Goal: Check status: Check status

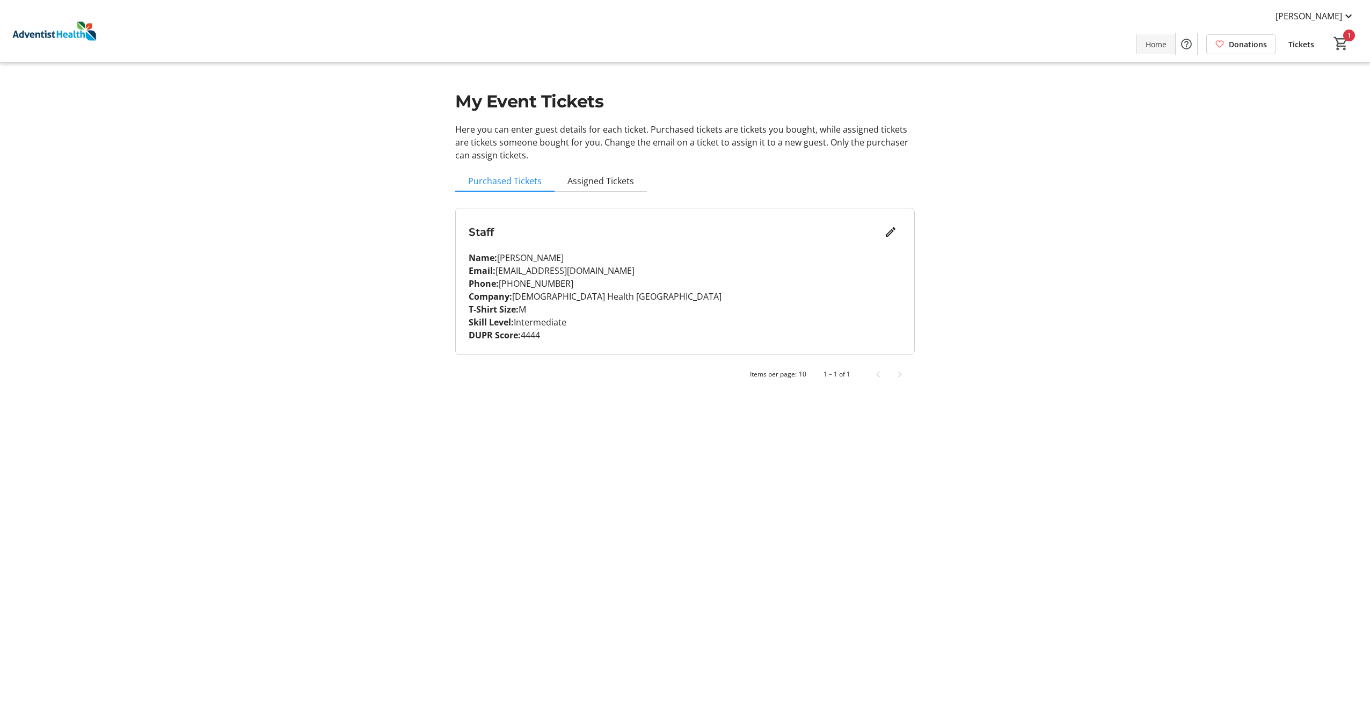
click at [1151, 45] on span "Home" at bounding box center [1156, 44] width 21 height 11
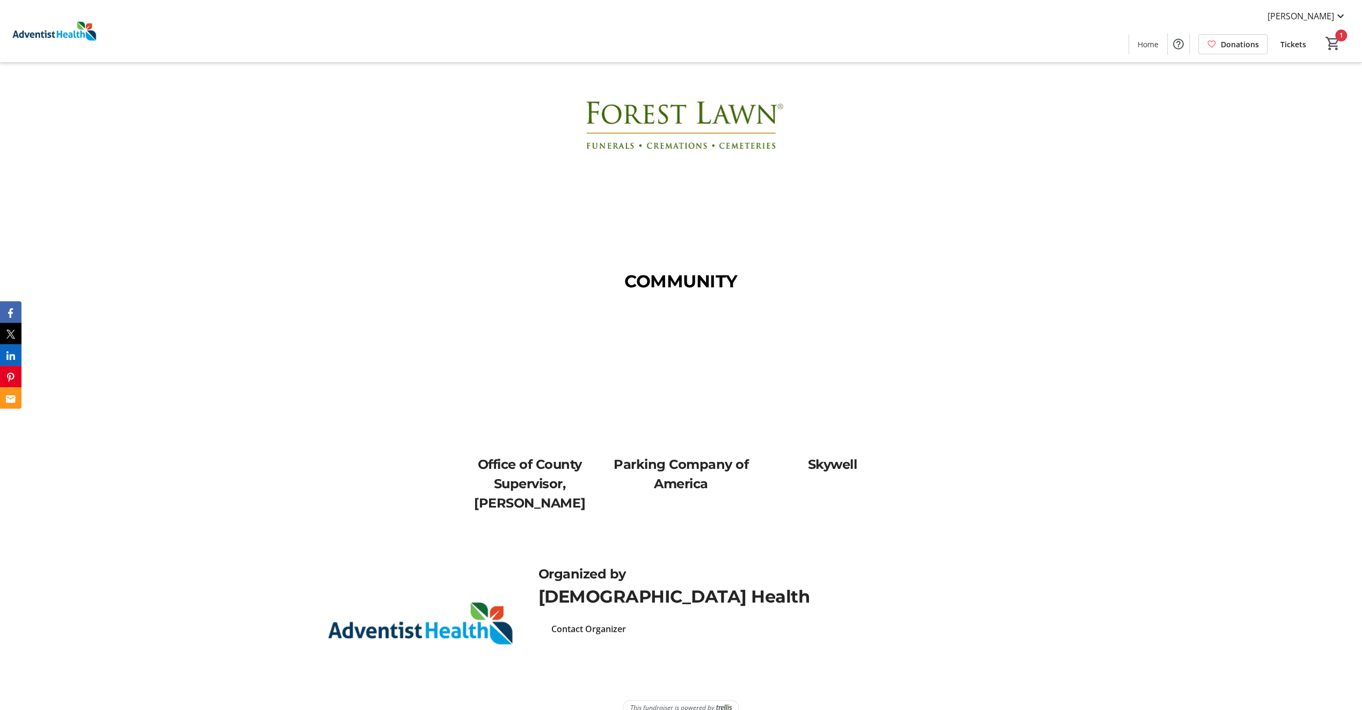
scroll to position [1667, 0]
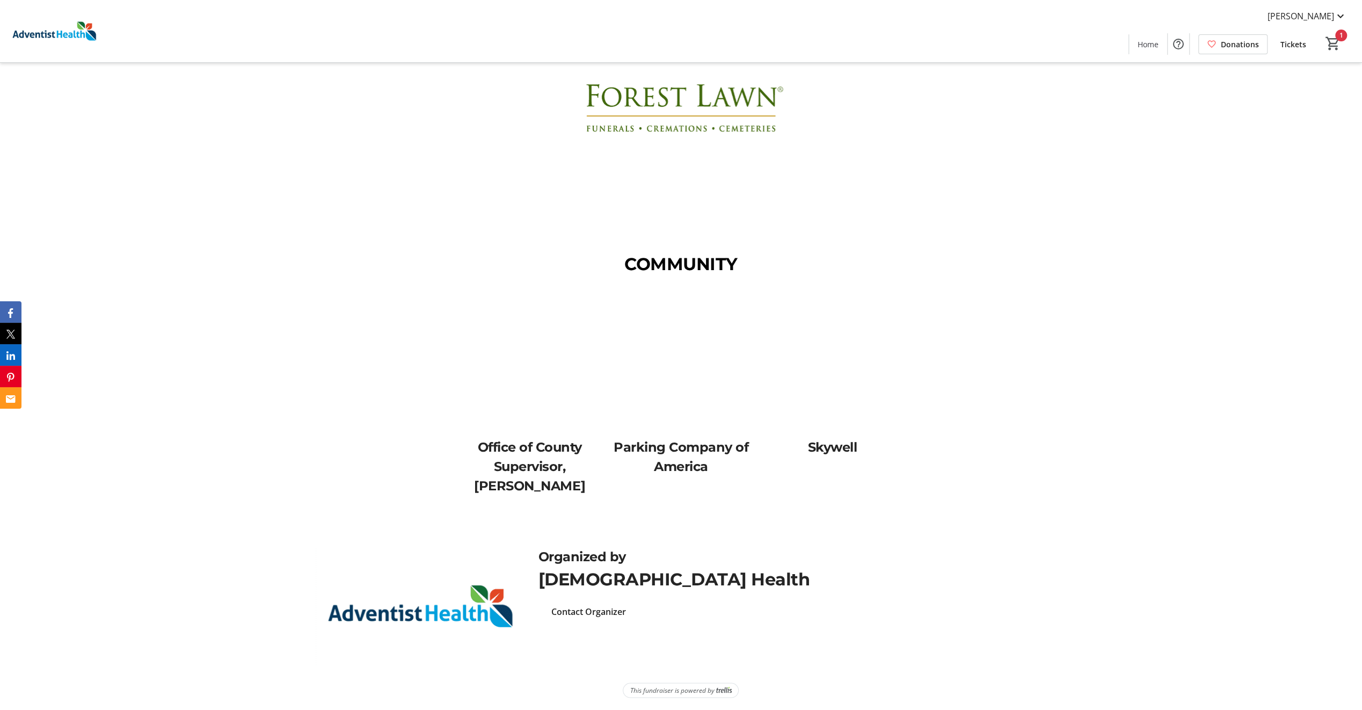
click at [557, 480] on p "Office of County Supervisor, [PERSON_NAME]" at bounding box center [530, 466] width 138 height 58
click at [551, 482] on p "Office of County Supervisor, [PERSON_NAME]" at bounding box center [530, 466] width 138 height 58
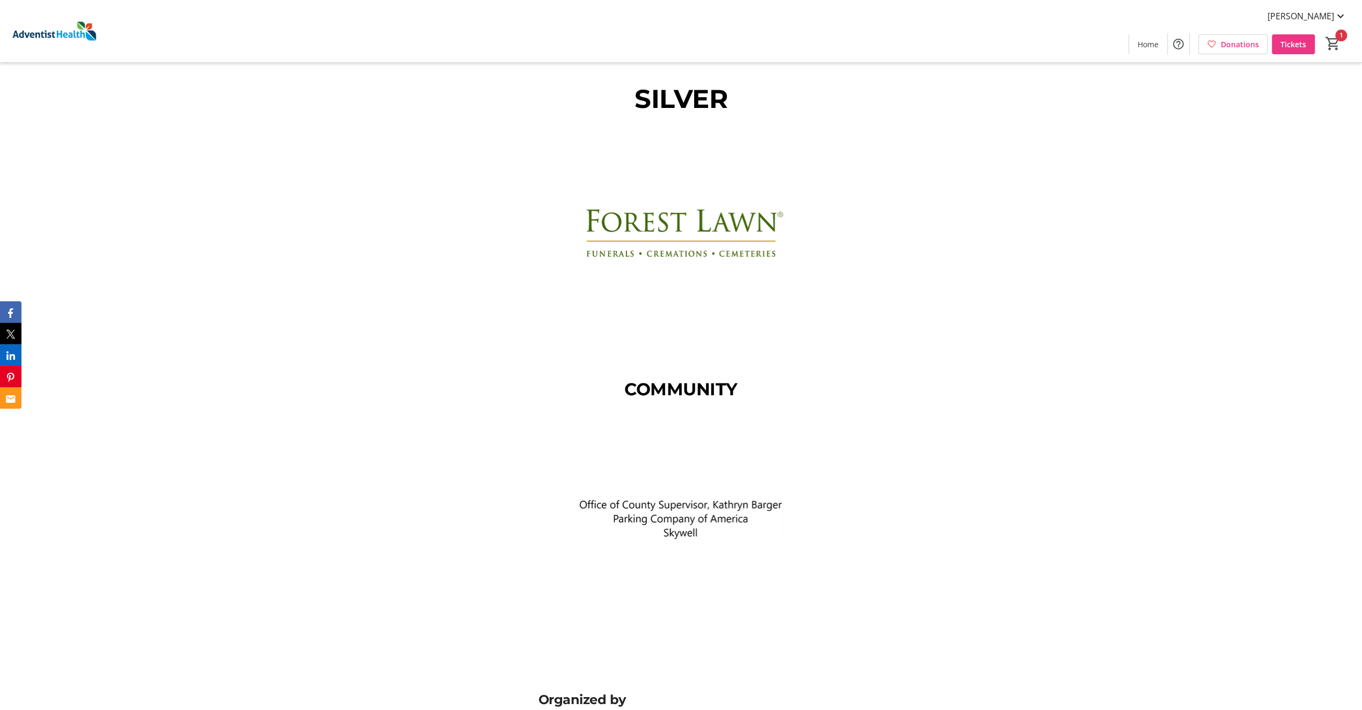
scroll to position [1686, 0]
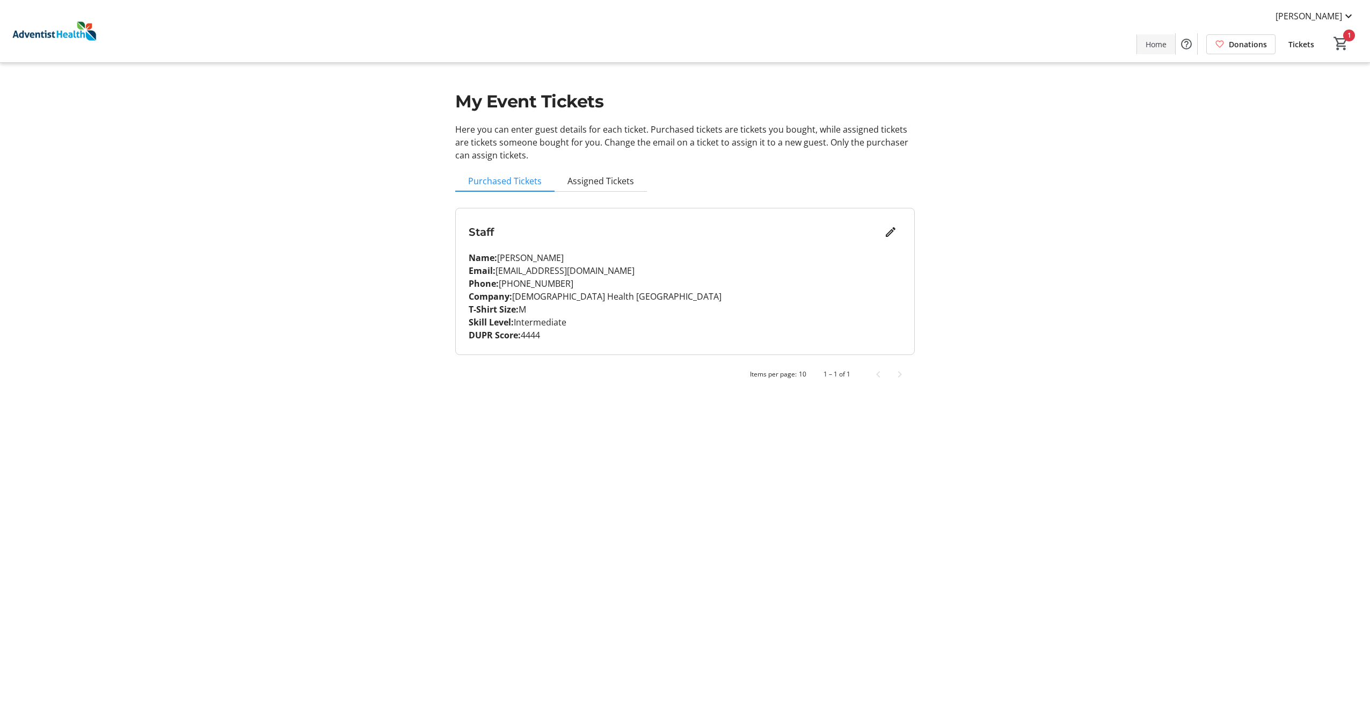
click at [1150, 42] on span "Home" at bounding box center [1156, 44] width 21 height 11
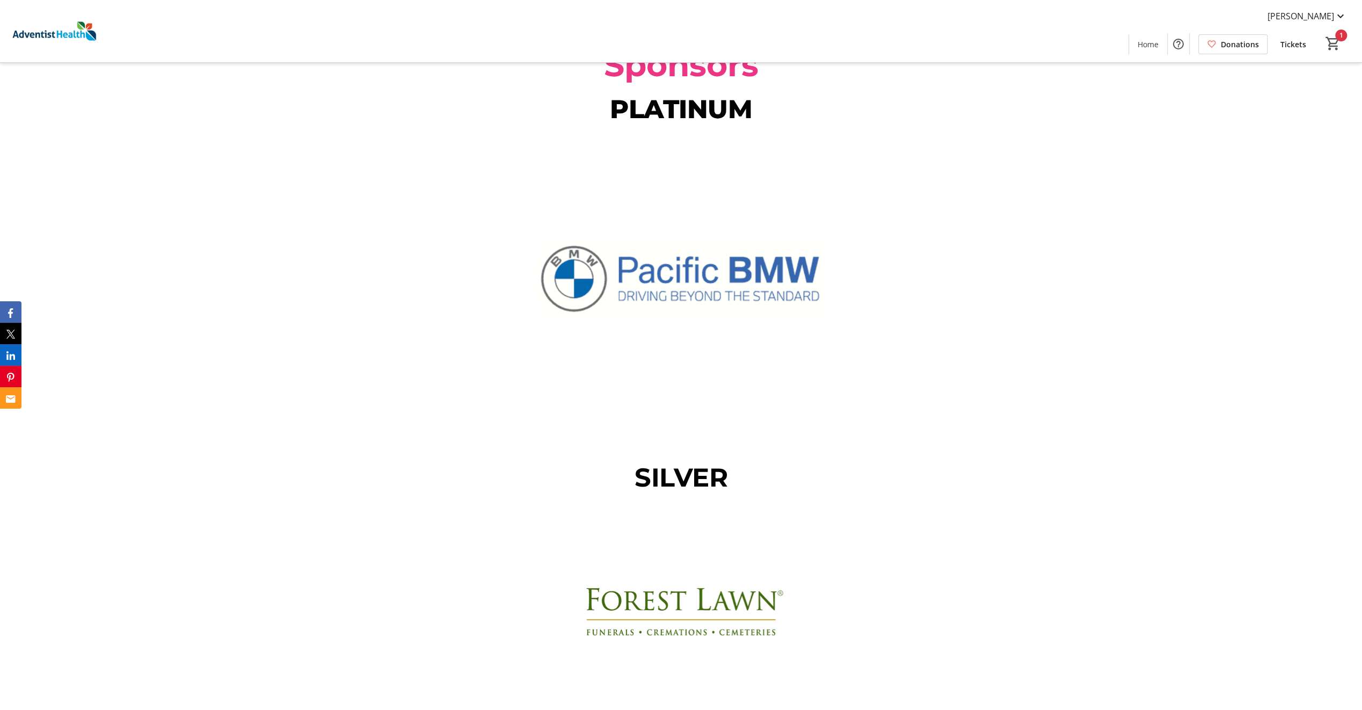
scroll to position [1238, 0]
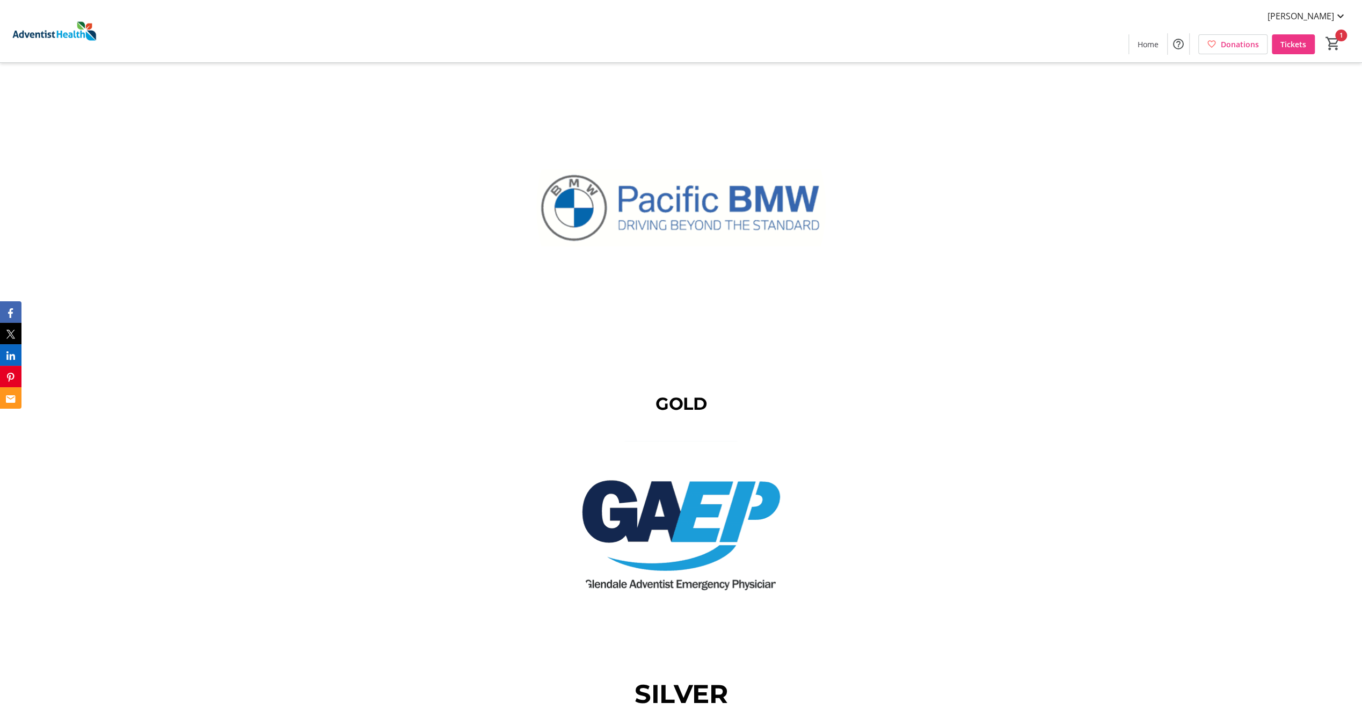
scroll to position [1396, 0]
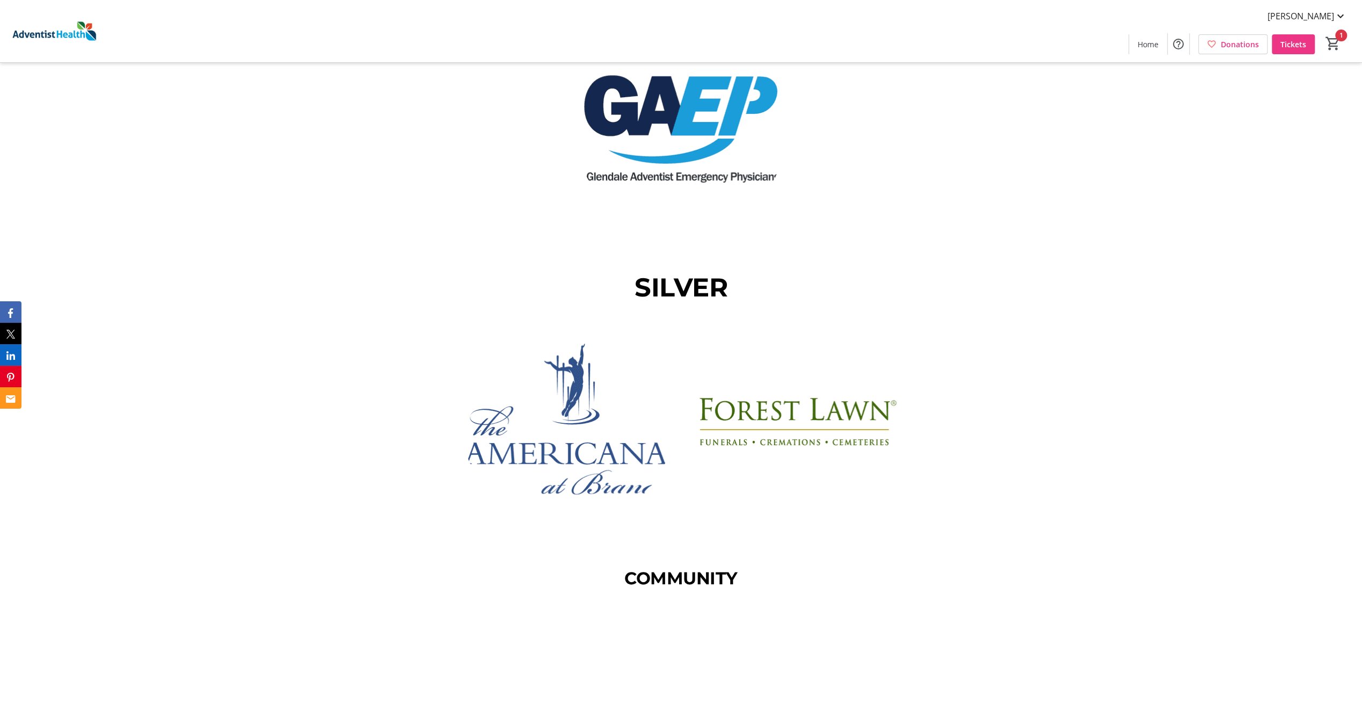
scroll to position [1585, 0]
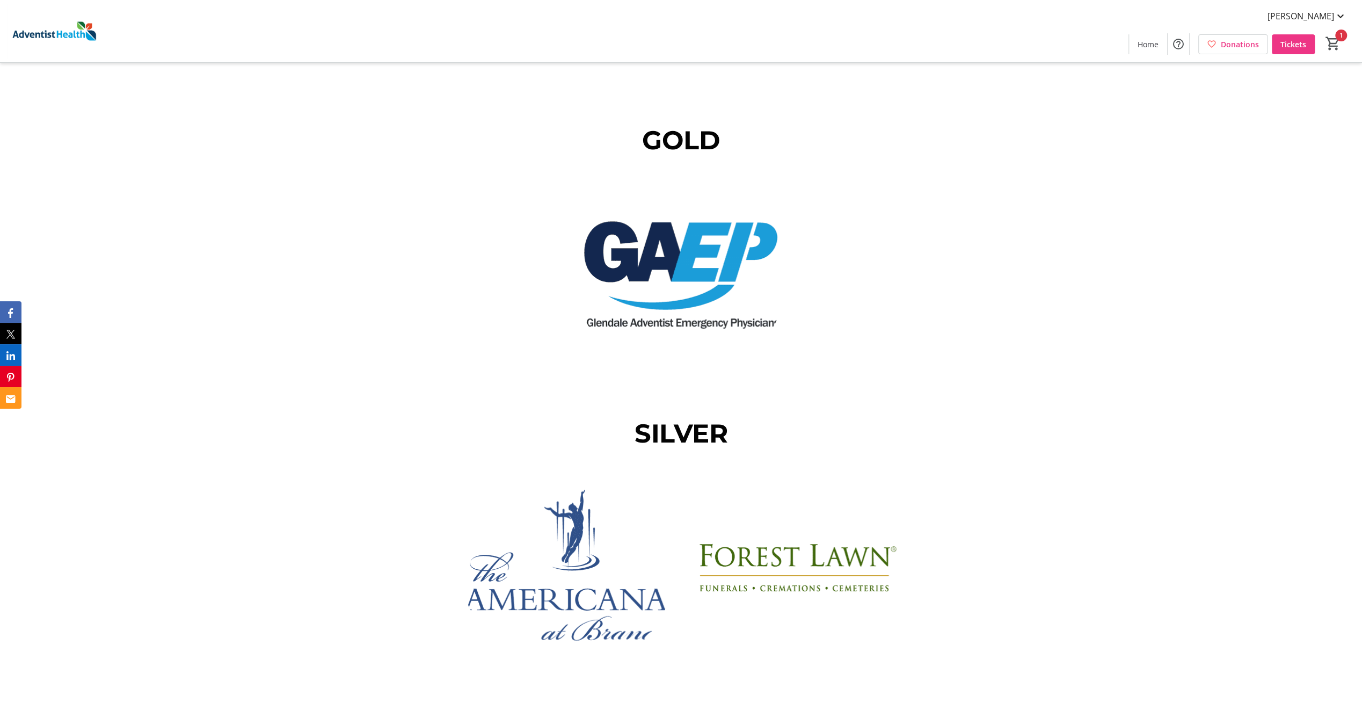
scroll to position [1503, 0]
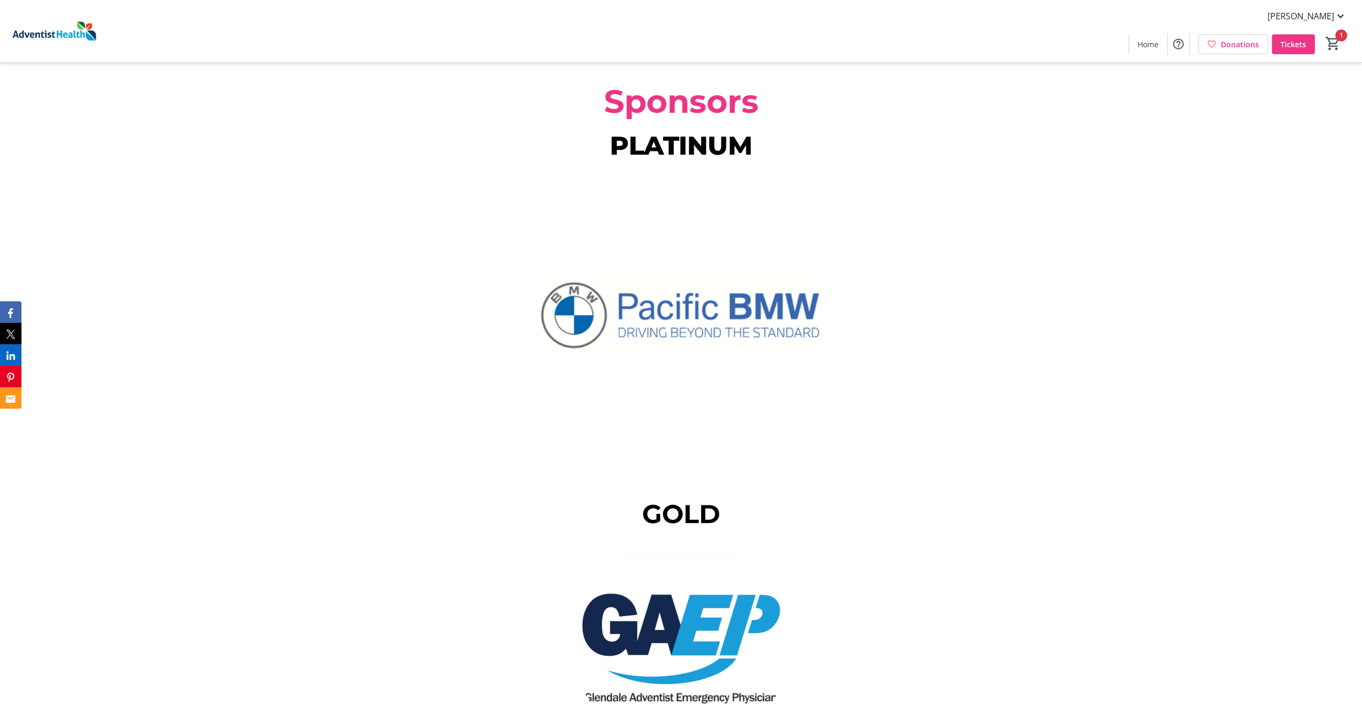
scroll to position [1288, 0]
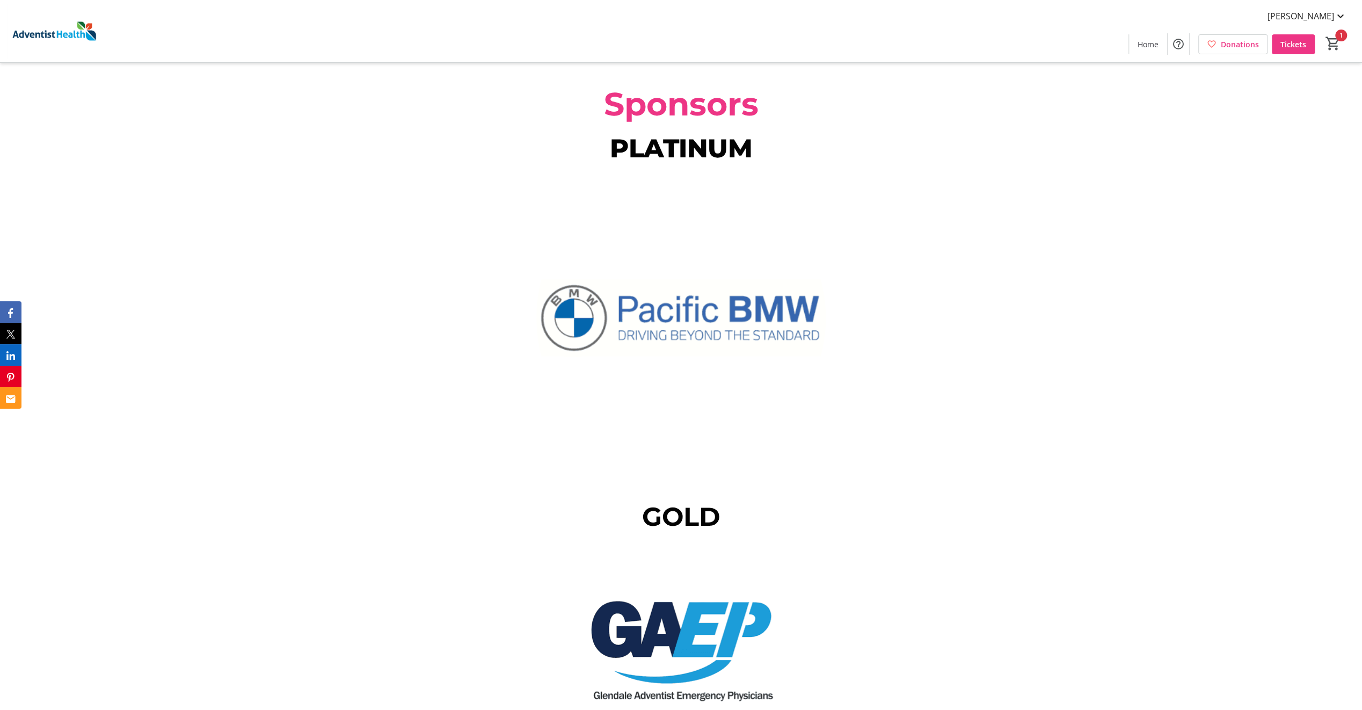
scroll to position [1108, 0]
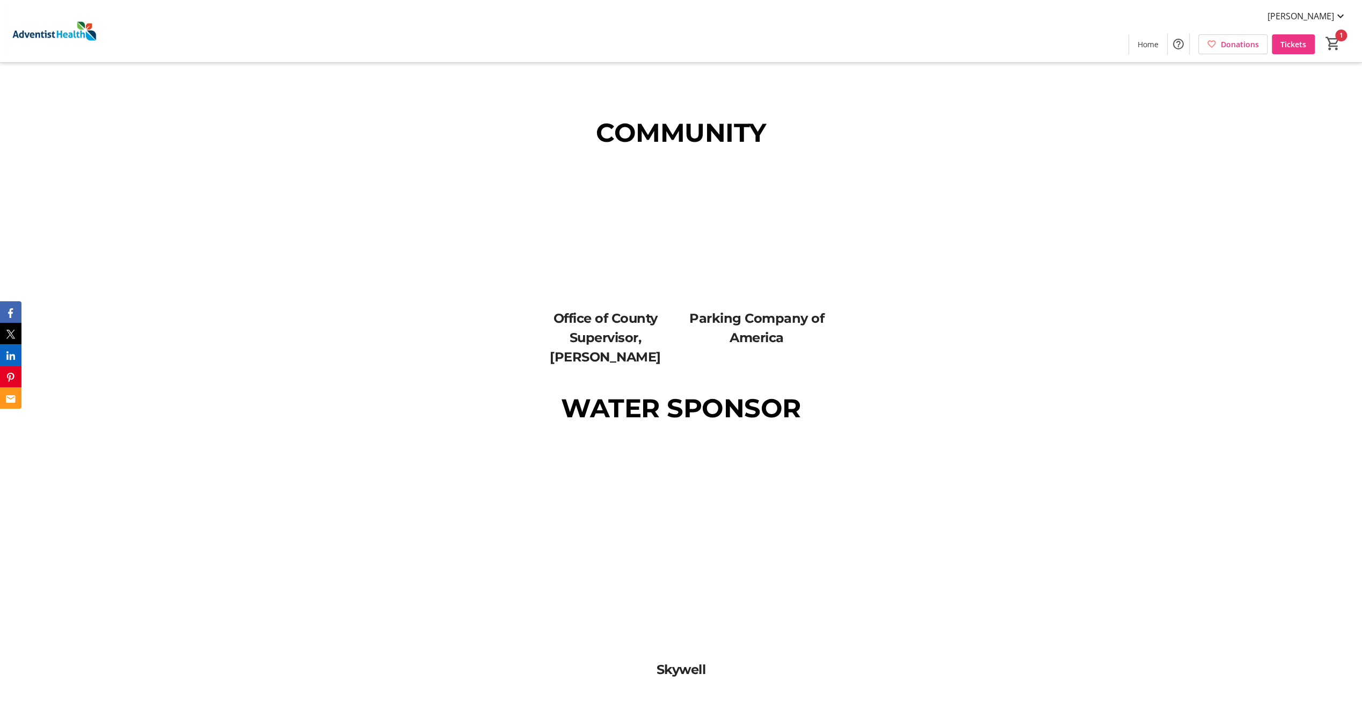
scroll to position [2118, 0]
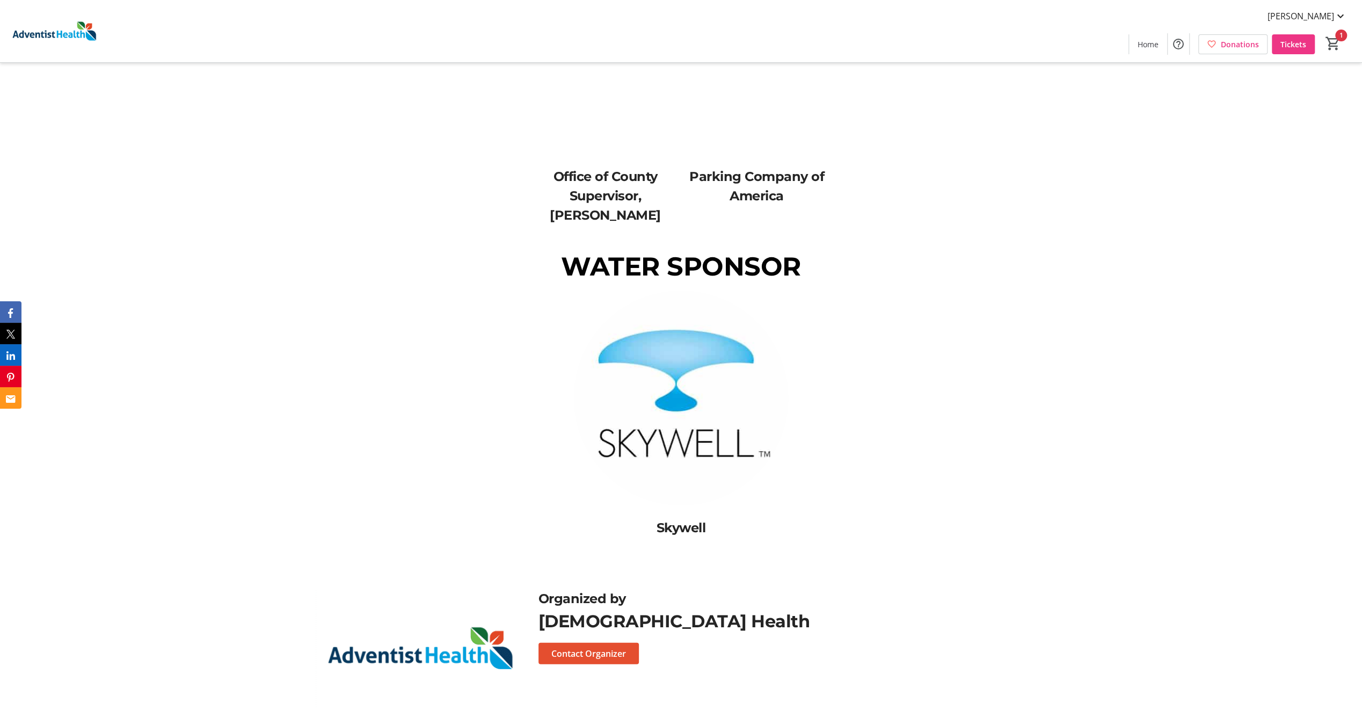
scroll to position [2279, 0]
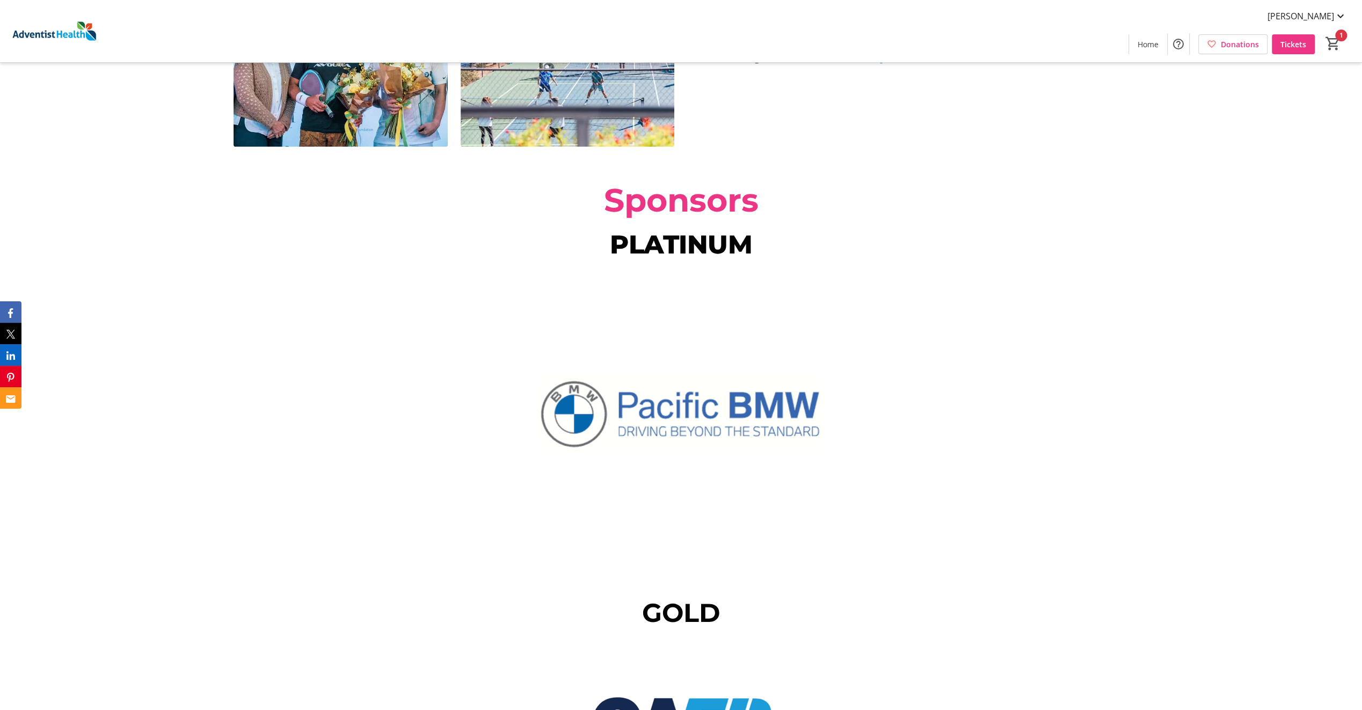
scroll to position [972, 0]
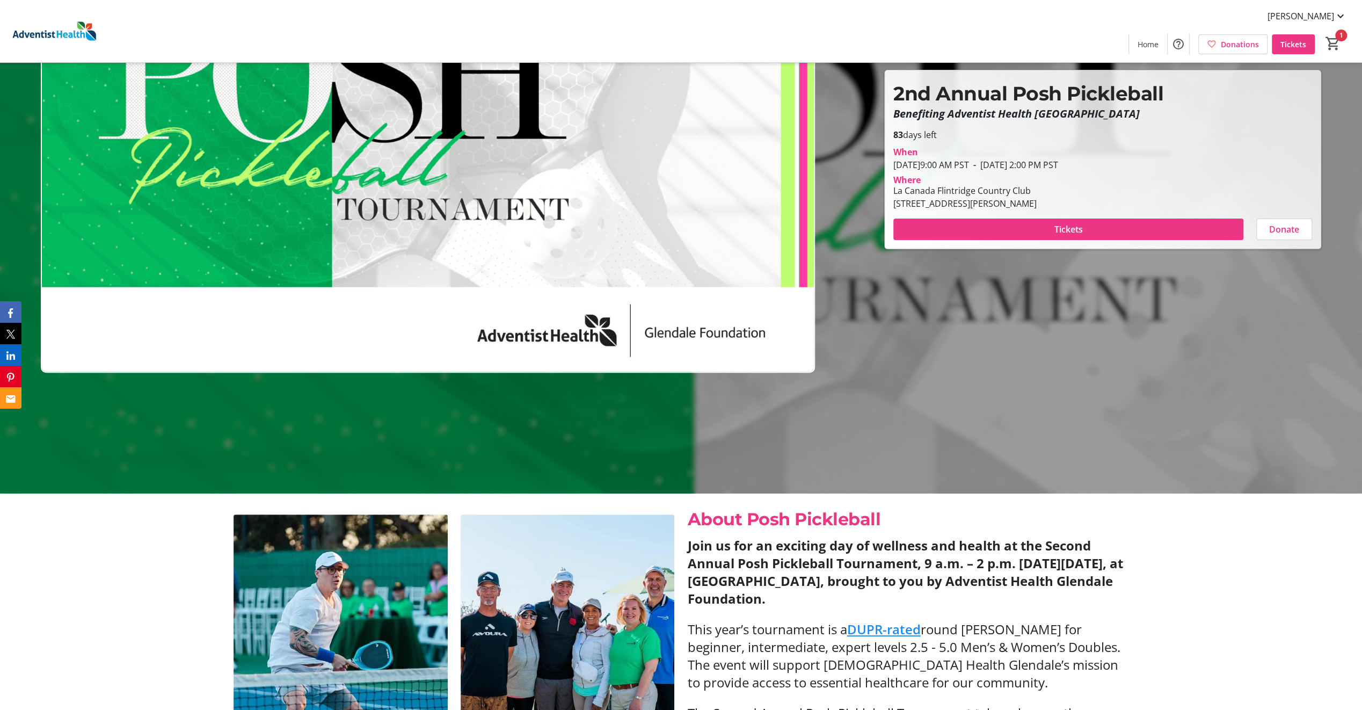
scroll to position [215, 0]
